Goal: Use online tool/utility: Utilize a website feature to perform a specific function

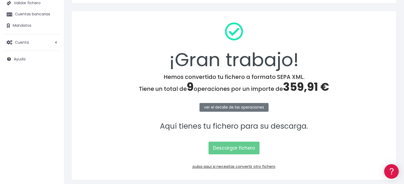
scroll to position [69, 0]
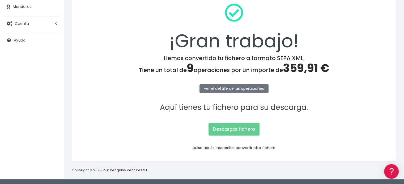
click at [233, 148] on link "pulsa aquí si necesitas convertir otro fichero" at bounding box center [233, 147] width 83 height 5
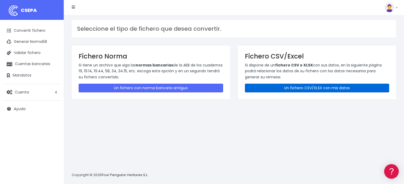
click at [294, 88] on link "Un fichero CSV/XLSX con mis datos" at bounding box center [317, 88] width 144 height 9
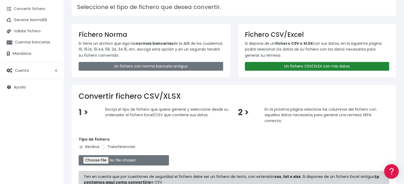
scroll to position [53, 0]
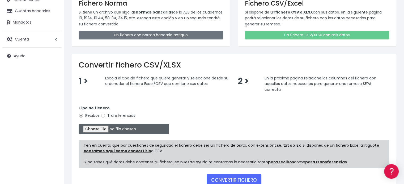
click at [104, 128] on input "file" at bounding box center [124, 129] width 90 height 10
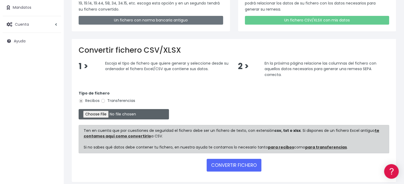
scroll to position [80, 0]
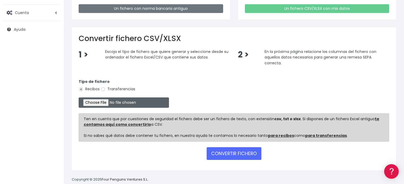
click at [96, 102] on input "file" at bounding box center [124, 103] width 90 height 10
type input "C:\fakepath\REMESA 3-4 06-10-2025-2-A-CSV.csv"
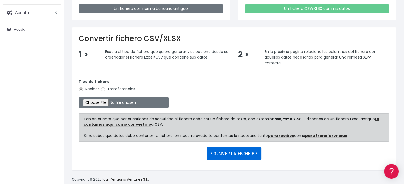
click at [238, 153] on button "CONVERTIR FICHERO" at bounding box center [234, 154] width 55 height 13
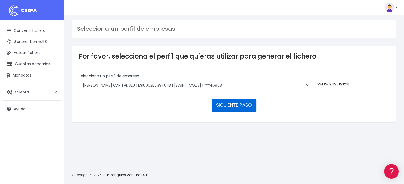
click at [234, 107] on button "SIGUIENTE PASO" at bounding box center [234, 105] width 45 height 13
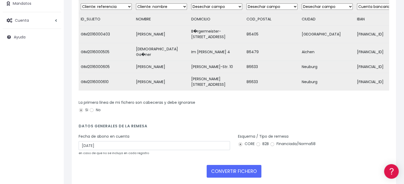
scroll to position [91, 0]
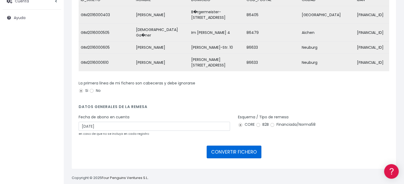
click at [235, 146] on button "CONVERTIR FICHERO" at bounding box center [234, 152] width 55 height 13
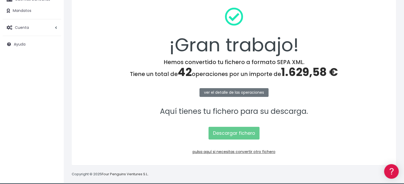
scroll to position [69, 0]
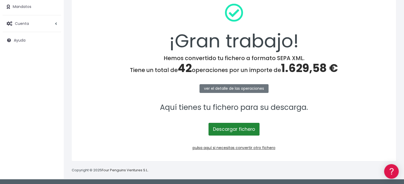
click at [234, 130] on link "Descargar fichero" at bounding box center [233, 129] width 51 height 13
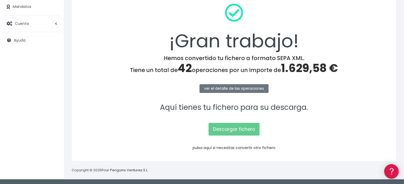
click at [249, 148] on link "pulsa aquí si necesitas convertir otro fichero" at bounding box center [233, 147] width 83 height 5
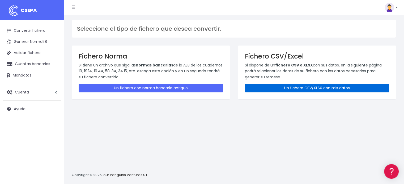
click at [295, 88] on link "Un fichero CSV/XLSX con mis datos" at bounding box center [317, 88] width 144 height 9
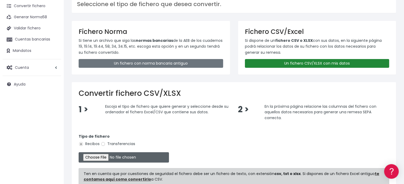
scroll to position [53, 0]
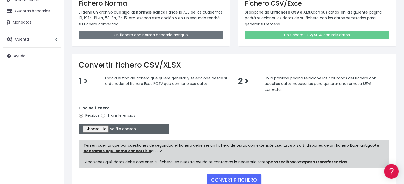
click at [104, 130] on input "file" at bounding box center [124, 129] width 90 height 10
type input "C:\fakepath\REMESA 3-4 07-10-2025-3-D-CSV.csv"
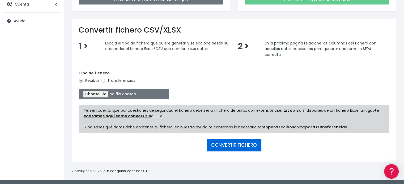
click at [239, 145] on button "CONVERTIR FICHERO" at bounding box center [234, 145] width 55 height 13
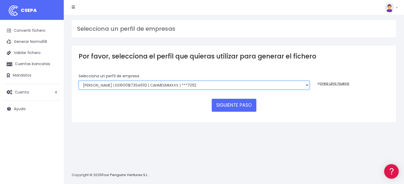
click at [188, 85] on select "[PERSON_NAME] | ES16001B73946113 | CAHMESMMXXX | ***70112 [PERSON_NAME] | ES160…" at bounding box center [194, 85] width 231 height 9
select select "112"
click at [79, 81] on select "[PERSON_NAME] | ES16001B73946113 | CAHMESMMXXX | ***70112 [PERSON_NAME] | ES160…" at bounding box center [194, 85] width 231 height 9
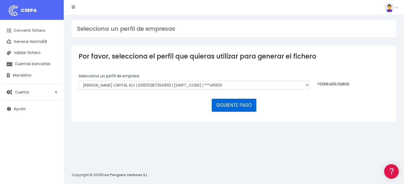
click at [240, 106] on button "SIGUIENTE PASO" at bounding box center [234, 105] width 45 height 13
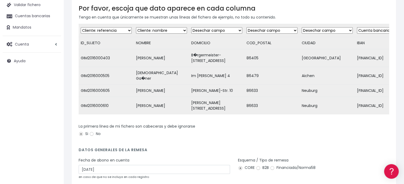
scroll to position [91, 0]
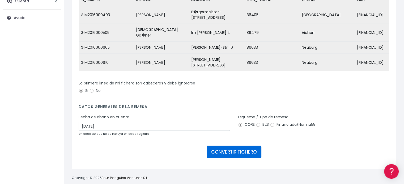
click at [234, 146] on button "CONVERTIR FICHERO" at bounding box center [234, 152] width 55 height 13
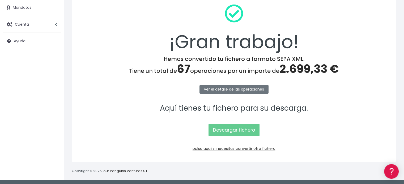
scroll to position [69, 0]
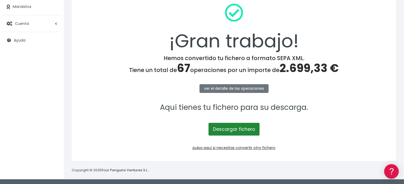
click at [236, 130] on link "Descargar fichero" at bounding box center [233, 129] width 51 height 13
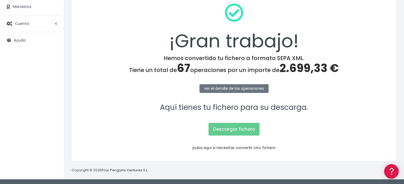
click at [235, 148] on link "pulsa aquí si necesitas convertir otro fichero" at bounding box center [233, 147] width 83 height 5
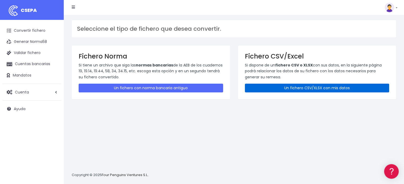
click at [290, 88] on link "Un fichero CSV/XLSX con mis datos" at bounding box center [317, 88] width 144 height 9
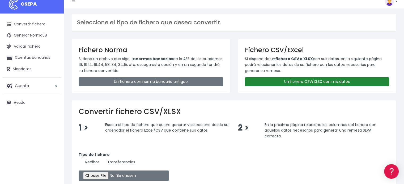
scroll to position [53, 0]
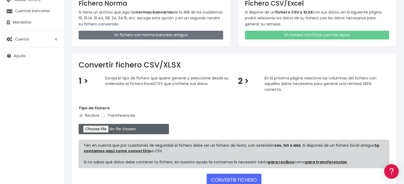
click at [113, 129] on input "file" at bounding box center [124, 129] width 90 height 10
type input "C:\fakepath\REMESA 3-4 [DATE]- 3-C-CSV.csv"
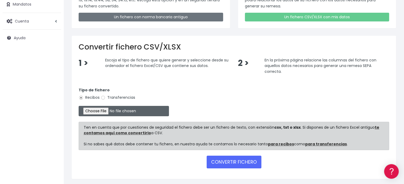
scroll to position [88, 0]
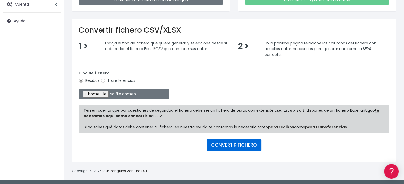
click at [237, 144] on button "CONVERTIR FICHERO" at bounding box center [234, 145] width 55 height 13
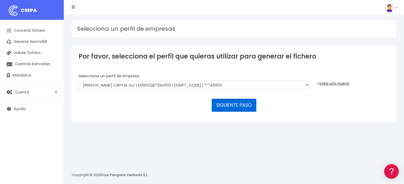
click at [234, 105] on button "SIGUIENTE PASO" at bounding box center [234, 105] width 45 height 13
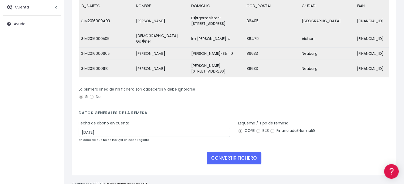
scroll to position [91, 0]
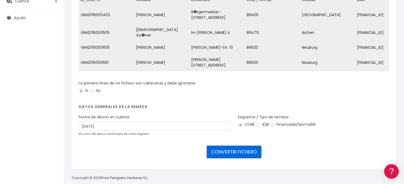
click at [237, 146] on button "CONVERTIR FICHERO" at bounding box center [234, 152] width 55 height 13
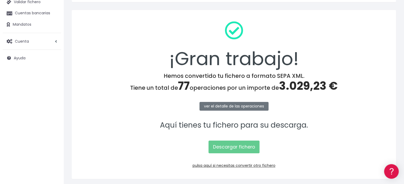
scroll to position [53, 0]
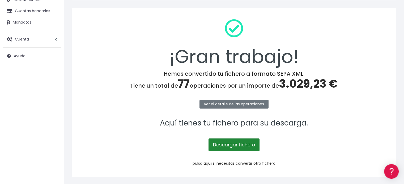
click at [232, 145] on link "Descargar fichero" at bounding box center [233, 145] width 51 height 13
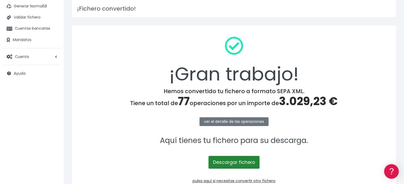
scroll to position [27, 0]
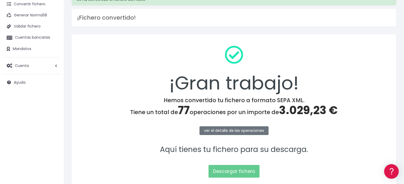
click at [376, 145] on p "Aquí tienes tu fichero para su descarga." at bounding box center [234, 150] width 310 height 12
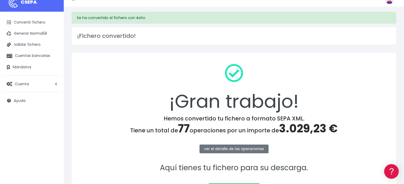
scroll to position [0, 0]
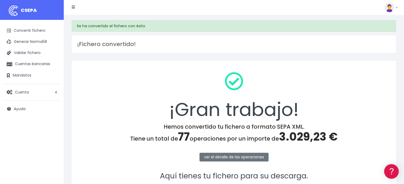
click at [390, 7] on img at bounding box center [389, 8] width 10 height 10
drag, startPoint x: 371, startPoint y: 72, endPoint x: 365, endPoint y: 18, distance: 54.7
click at [371, 72] on link "Salir" at bounding box center [378, 74] width 37 height 10
